Goal: Information Seeking & Learning: Learn about a topic

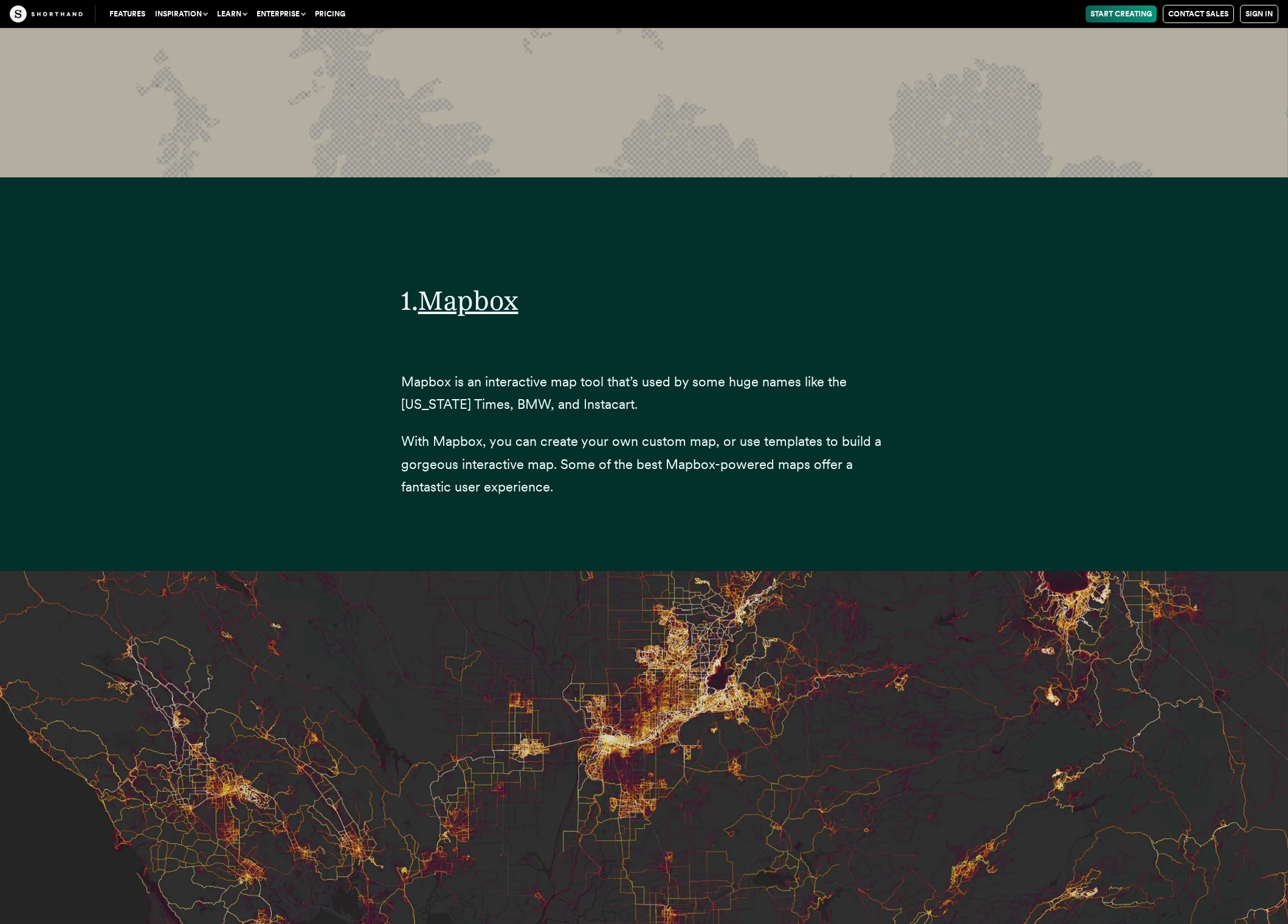
scroll to position [4933, 0]
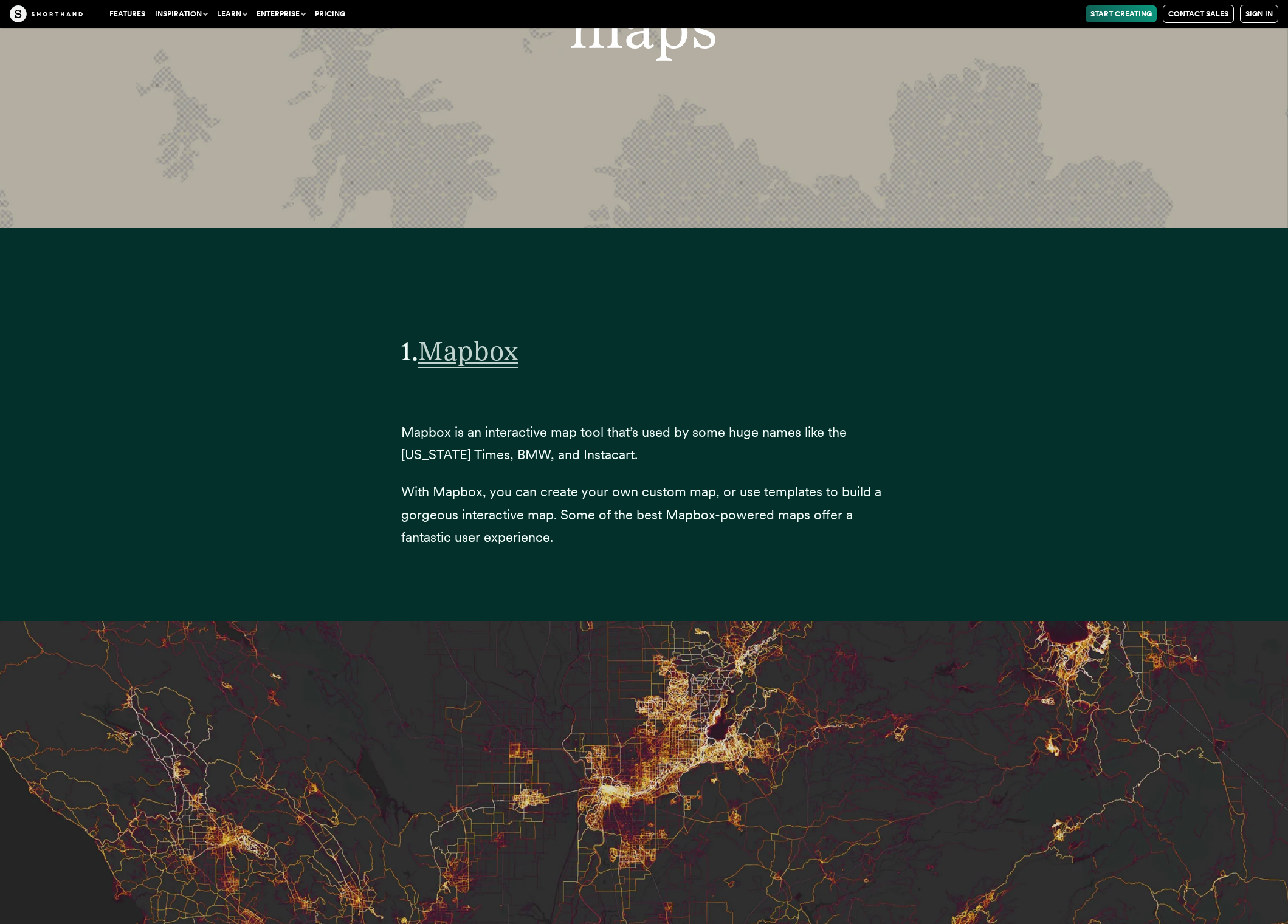
click at [477, 335] on span "Mapbox" at bounding box center [468, 351] width 100 height 33
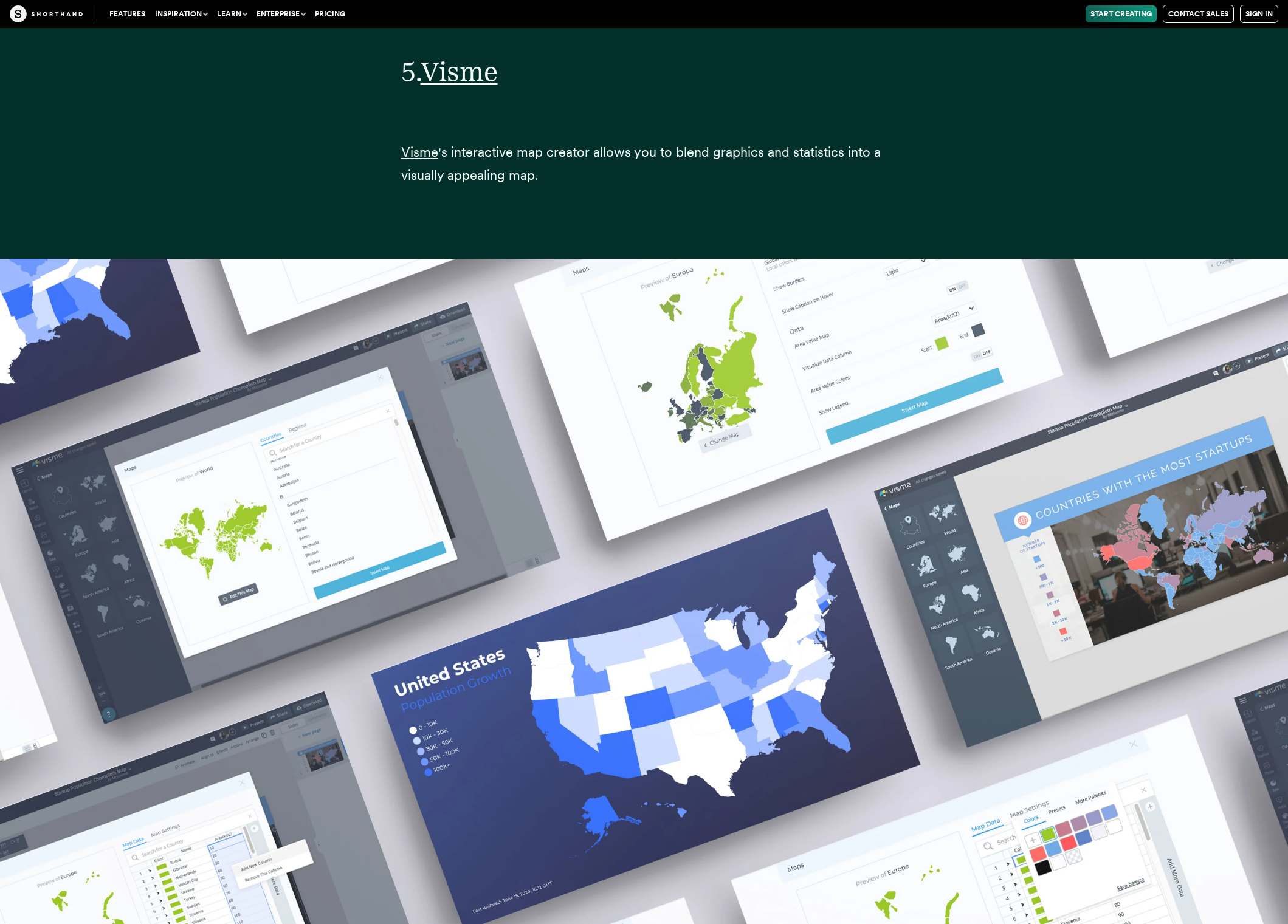
scroll to position [22478, 0]
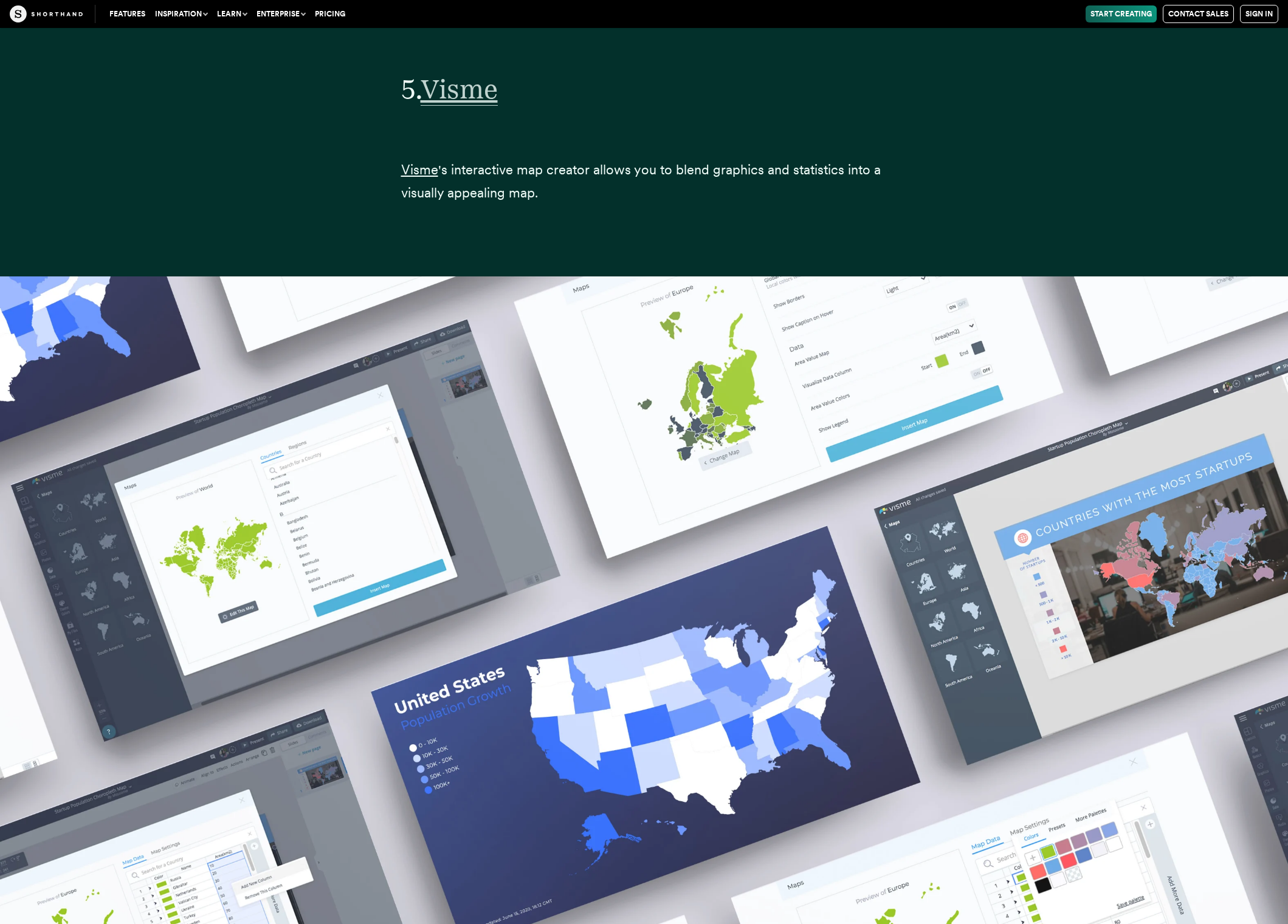
click at [468, 81] on span "Visme" at bounding box center [459, 88] width 77 height 33
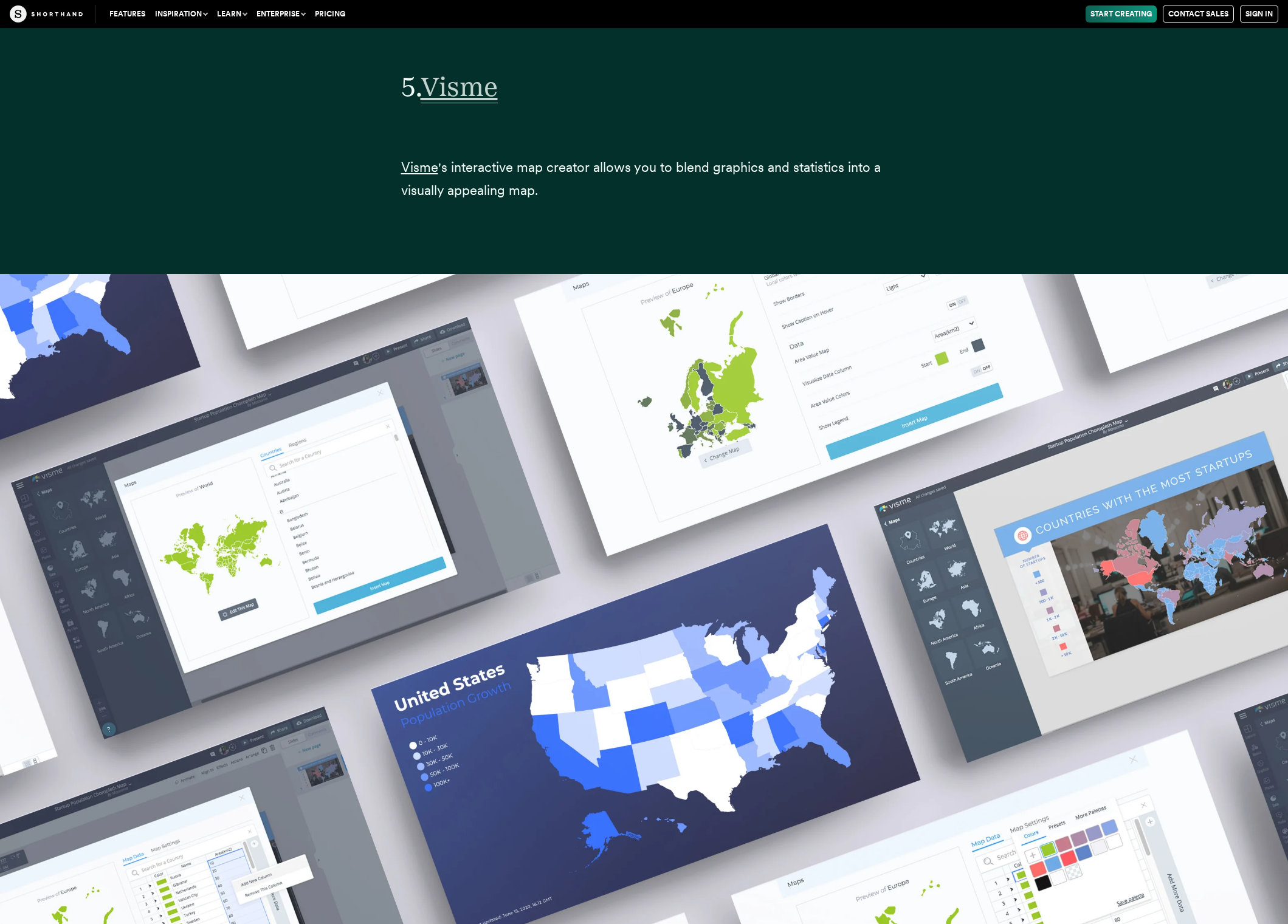
click at [456, 73] on span "Visme" at bounding box center [459, 87] width 77 height 33
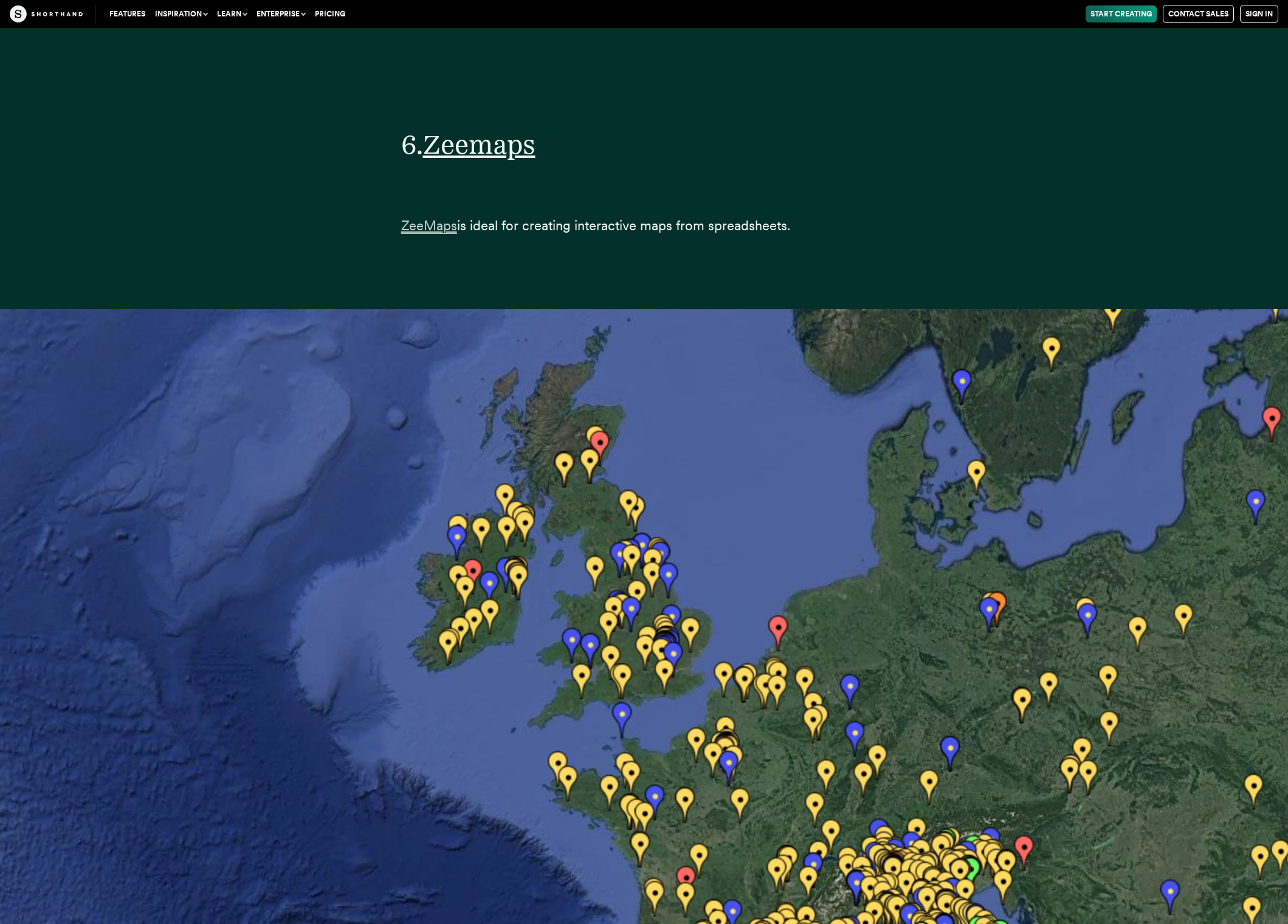
click at [441, 218] on span "ZeeMaps" at bounding box center [429, 225] width 56 height 17
